Goal: Information Seeking & Learning: Understand process/instructions

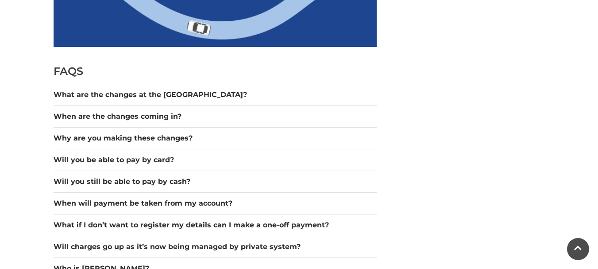
scroll to position [752, 0]
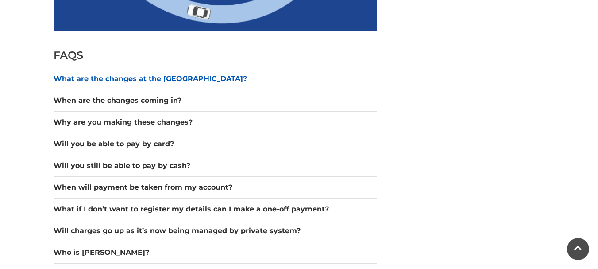
click at [177, 75] on button "What are the changes at the [GEOGRAPHIC_DATA]?" at bounding box center [215, 78] width 323 height 11
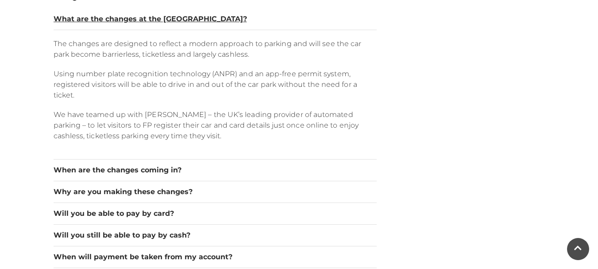
scroll to position [796, 0]
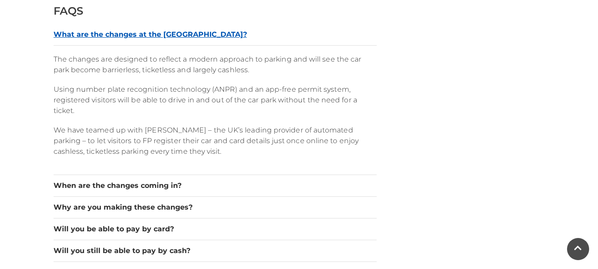
click at [204, 38] on button "What are the changes at the [GEOGRAPHIC_DATA]?" at bounding box center [215, 34] width 323 height 11
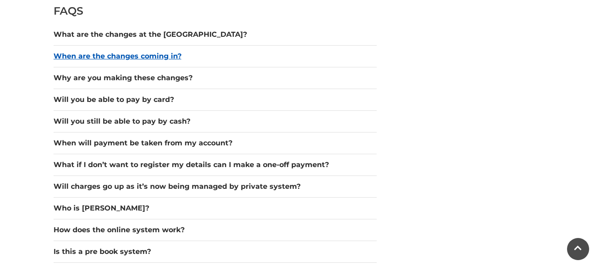
click at [200, 53] on button "When are the changes coming in?" at bounding box center [215, 56] width 323 height 11
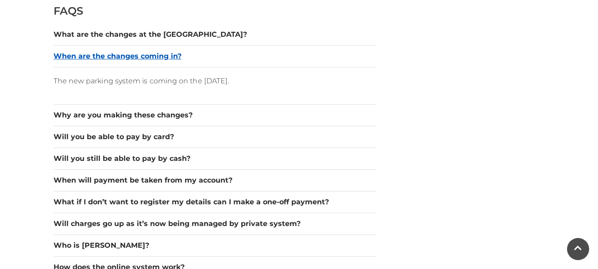
click at [200, 53] on button "When are the changes coming in?" at bounding box center [215, 56] width 323 height 11
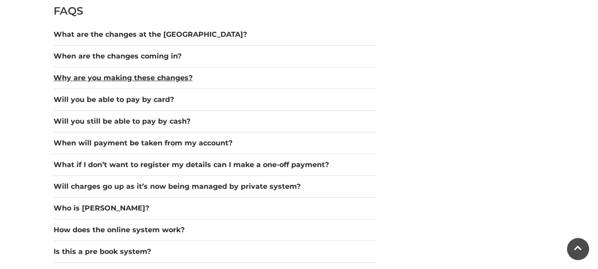
click at [204, 73] on button "Why are you making these changes?" at bounding box center [215, 78] width 323 height 11
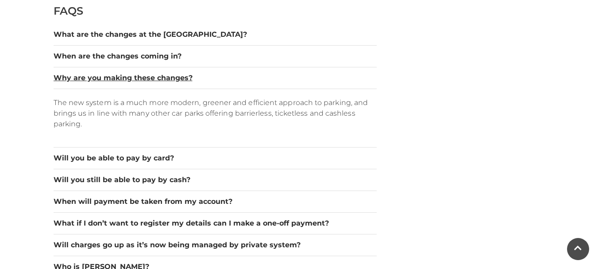
click at [204, 73] on button "Why are you making these changes?" at bounding box center [215, 78] width 323 height 11
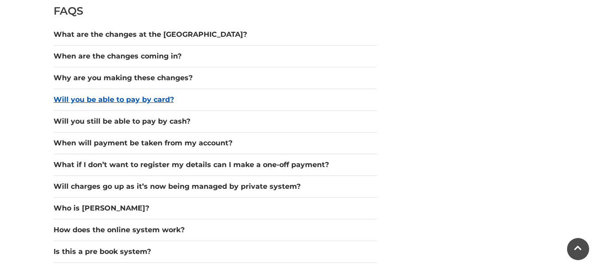
click at [197, 96] on button "Will you be able to pay by card?" at bounding box center [215, 99] width 323 height 11
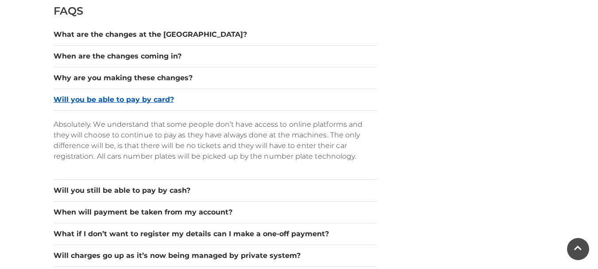
click at [220, 98] on button "Will you be able to pay by card?" at bounding box center [215, 99] width 323 height 11
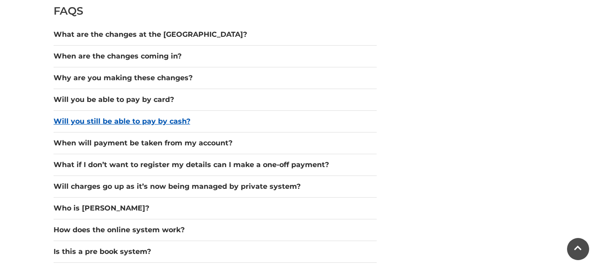
click at [223, 122] on button "Will you still be able to pay by cash?" at bounding box center [215, 121] width 323 height 11
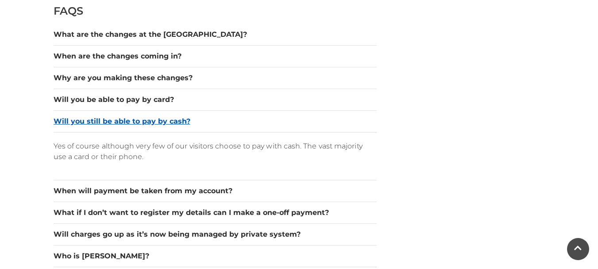
click at [223, 122] on button "Will you still be able to pay by cash?" at bounding box center [215, 121] width 323 height 11
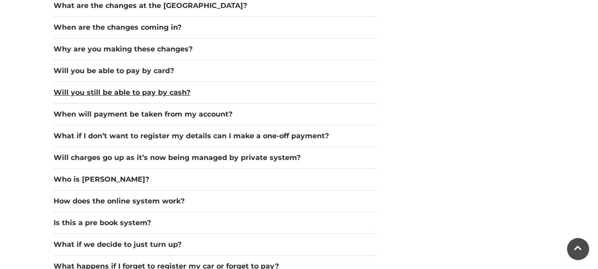
scroll to position [840, 0]
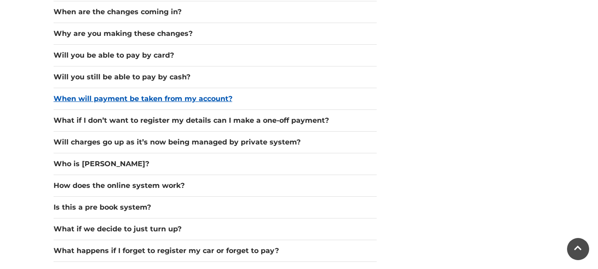
click at [251, 101] on button "When will payment be taken from my account?" at bounding box center [215, 98] width 323 height 11
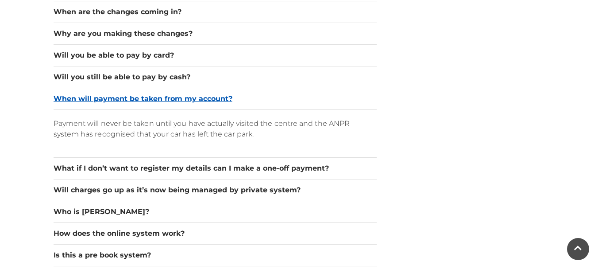
click at [309, 102] on button "When will payment be taken from my account?" at bounding box center [215, 98] width 323 height 11
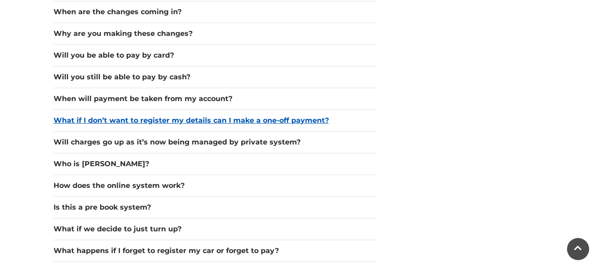
click at [344, 121] on button "What if I don’t want to register my details can I make a one-off payment?" at bounding box center [215, 120] width 323 height 11
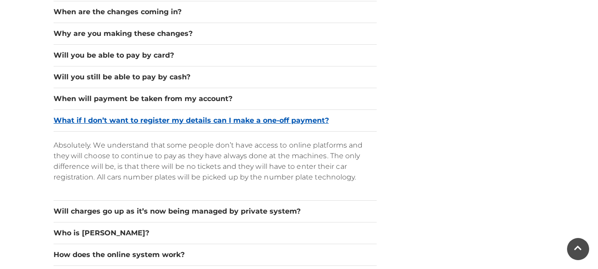
click at [351, 119] on button "What if I don’t want to register my details can I make a one-off payment?" at bounding box center [215, 120] width 323 height 11
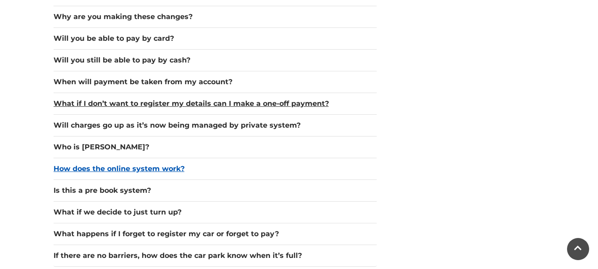
scroll to position [885, 0]
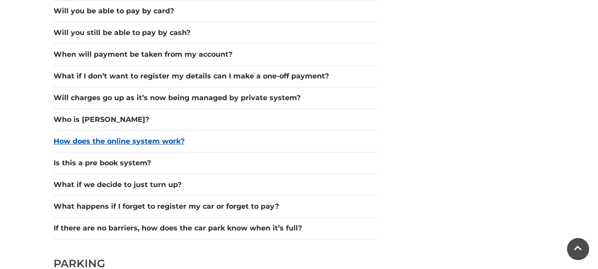
click at [249, 139] on button "How does the online system work?" at bounding box center [215, 141] width 323 height 11
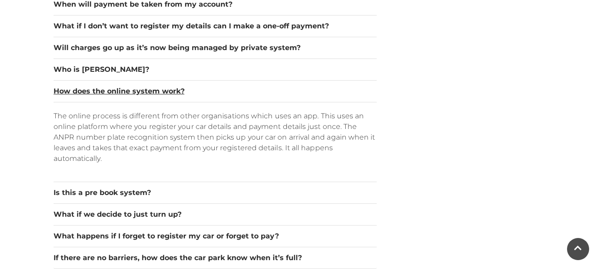
scroll to position [973, 0]
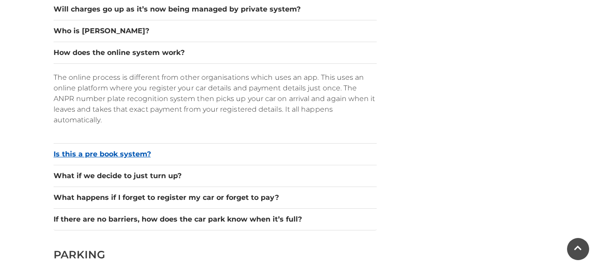
click at [215, 151] on button "Is this a pre book system?" at bounding box center [215, 154] width 323 height 11
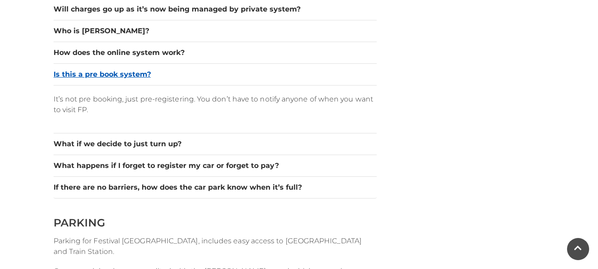
click at [203, 73] on button "Is this a pre book system?" at bounding box center [215, 74] width 323 height 11
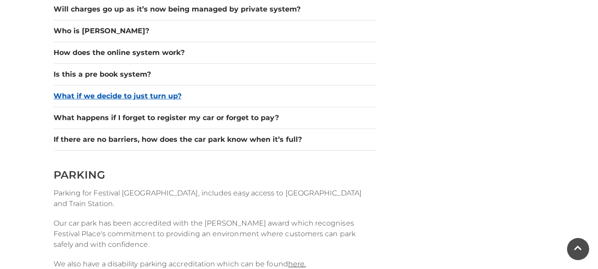
click at [193, 93] on button "What if we decide to just turn up?" at bounding box center [215, 96] width 323 height 11
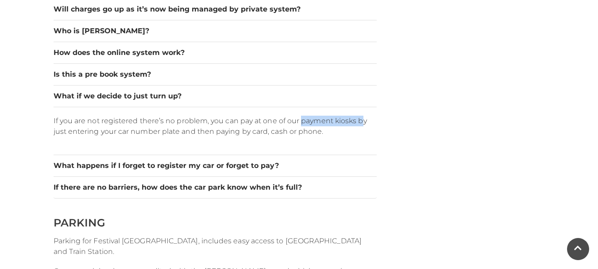
drag, startPoint x: 299, startPoint y: 120, endPoint x: 361, endPoint y: 122, distance: 61.5
click at [361, 122] on p "If you are not registered there’s no problem, you can pay at one of our payment…" at bounding box center [215, 125] width 323 height 21
click at [193, 126] on p "If you are not registered there’s no problem, you can pay at one of our payment…" at bounding box center [215, 125] width 323 height 21
click at [193, 96] on button "What if we decide to just turn up?" at bounding box center [215, 96] width 323 height 11
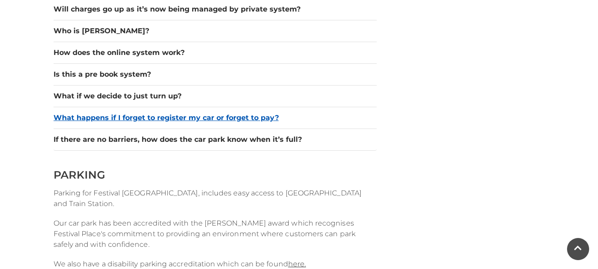
click at [307, 114] on button "What happens if I forget to register my car or forget to pay?" at bounding box center [215, 117] width 323 height 11
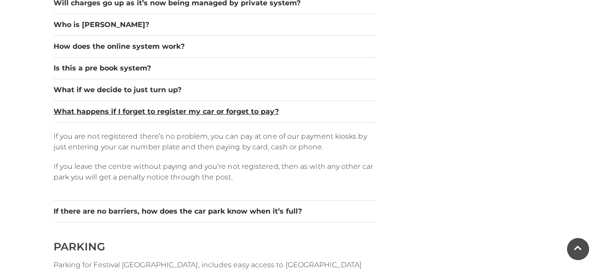
scroll to position [1017, 0]
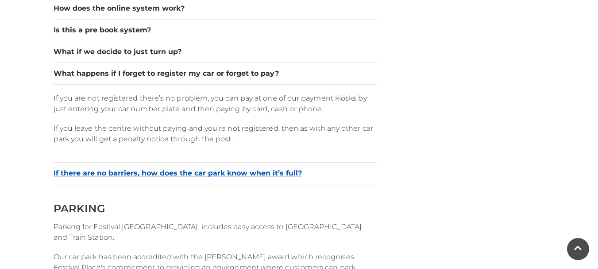
click at [320, 173] on button "If there are no barriers, how does the car park know when it’s full?" at bounding box center [215, 173] width 323 height 11
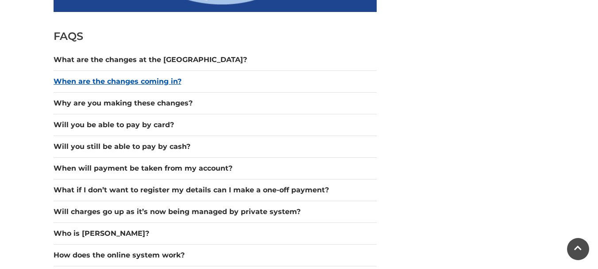
scroll to position [840, 0]
